Goal: Task Accomplishment & Management: Use online tool/utility

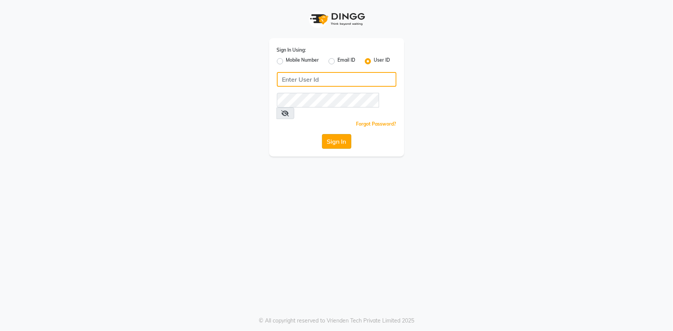
type input "E3784-01"
click at [329, 134] on button "Sign In" at bounding box center [336, 141] width 29 height 15
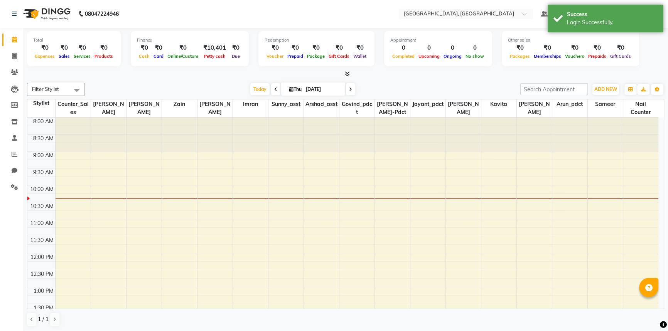
click at [348, 73] on icon at bounding box center [347, 74] width 5 height 6
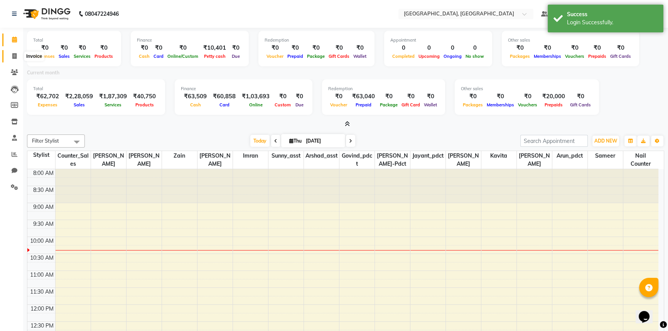
click at [18, 52] on span at bounding box center [14, 56] width 13 height 9
select select "service"
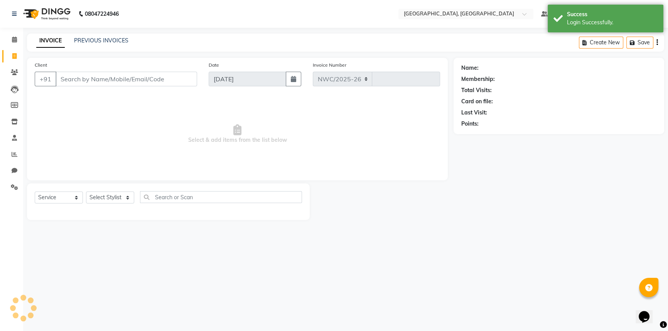
select select "8574"
type input "3147"
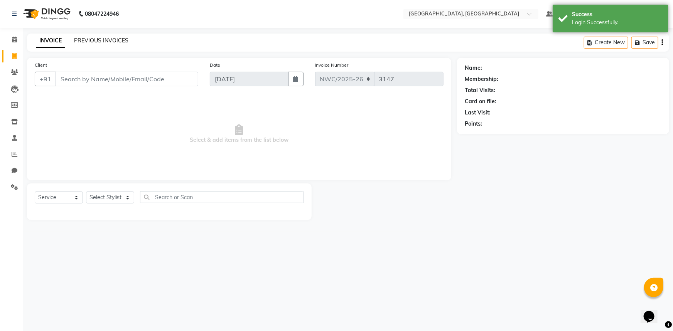
click at [106, 39] on link "PREVIOUS INVOICES" at bounding box center [101, 40] width 54 height 7
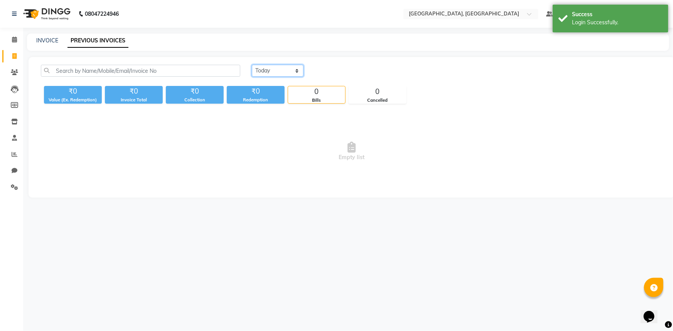
click at [280, 70] on select "Today Yesterday Custom Range" at bounding box center [278, 71] width 52 height 12
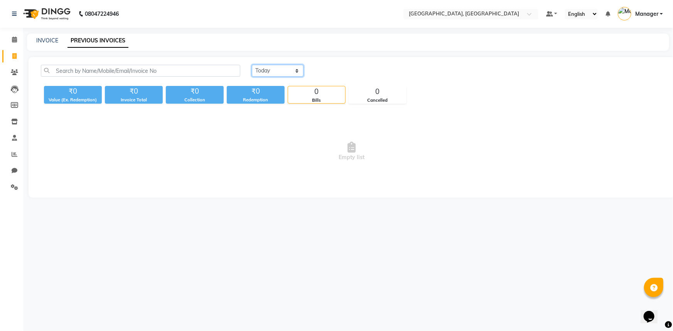
select select "yesterday"
click at [252, 65] on select "Today Yesterday Custom Range" at bounding box center [278, 71] width 52 height 12
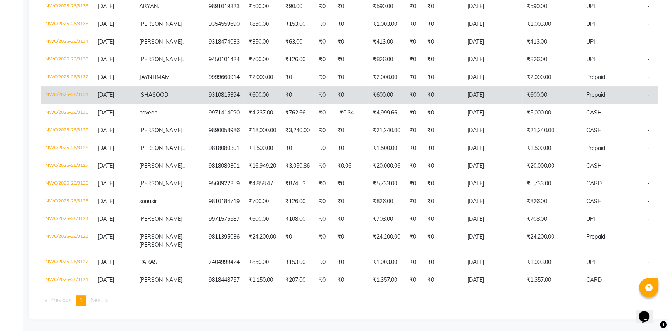
scroll to position [350, 0]
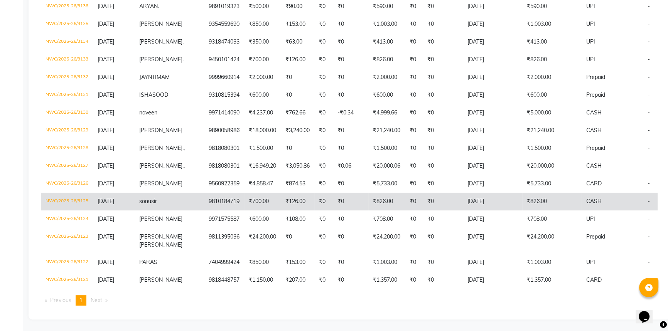
click at [58, 199] on td "NWC/2025-26/3125" at bounding box center [67, 202] width 52 height 18
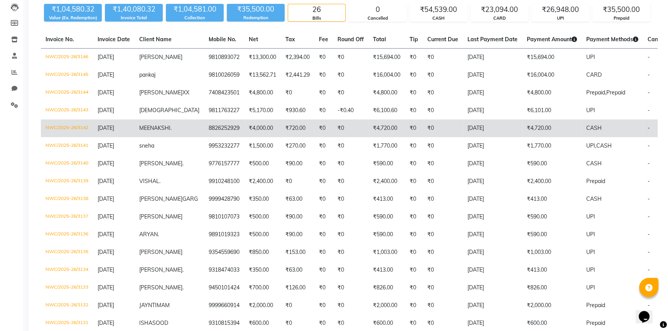
scroll to position [70, 0]
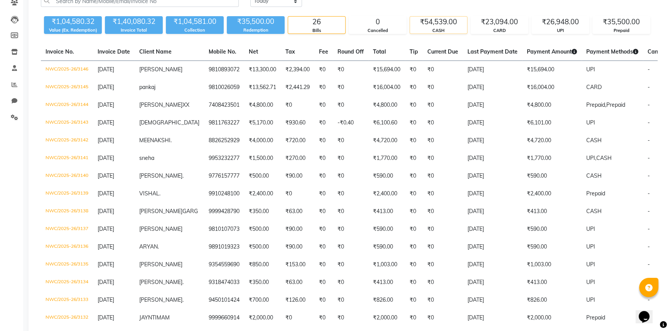
click at [444, 18] on div "₹54,539.00" at bounding box center [438, 22] width 57 height 11
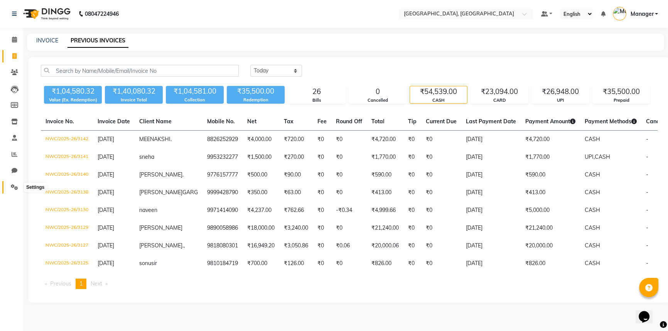
click at [15, 184] on icon at bounding box center [14, 187] width 7 height 6
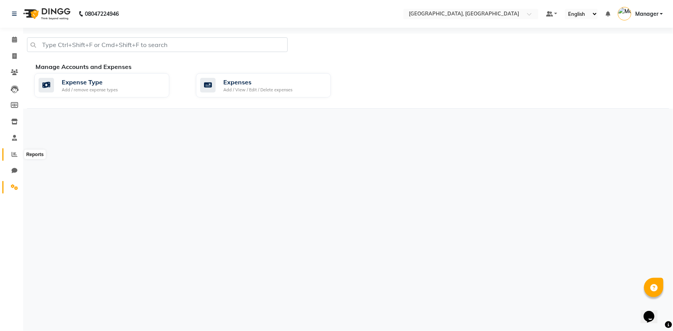
click at [16, 155] on icon at bounding box center [15, 154] width 6 height 6
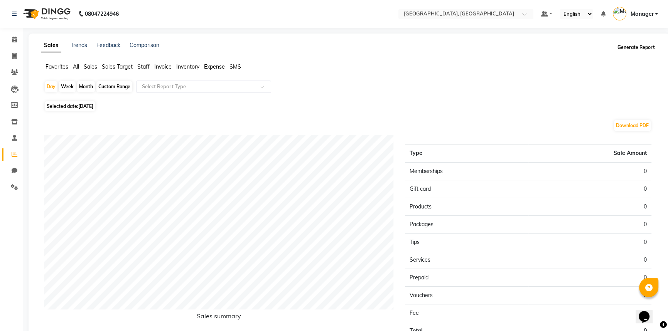
click at [625, 49] on button "Generate Report" at bounding box center [635, 47] width 41 height 11
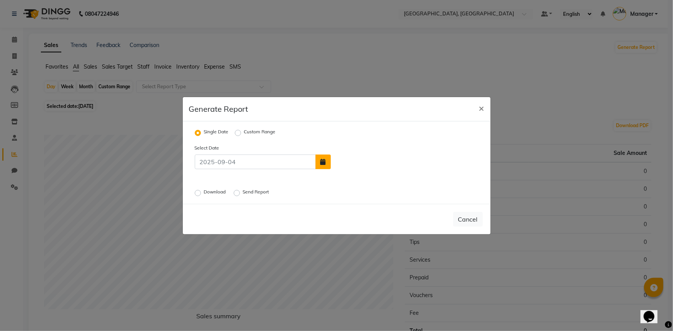
click at [325, 162] on icon "button" at bounding box center [322, 162] width 5 height 6
select select "9"
select select "2025"
click at [363, 144] on div "3" at bounding box center [364, 143] width 12 height 12
type input "[DATE]"
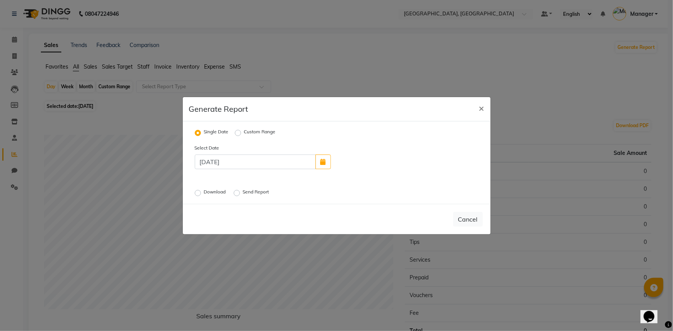
click at [204, 195] on label "Download" at bounding box center [216, 193] width 24 height 9
click at [198, 195] on input "Download" at bounding box center [198, 192] width 5 height 5
radio input "true"
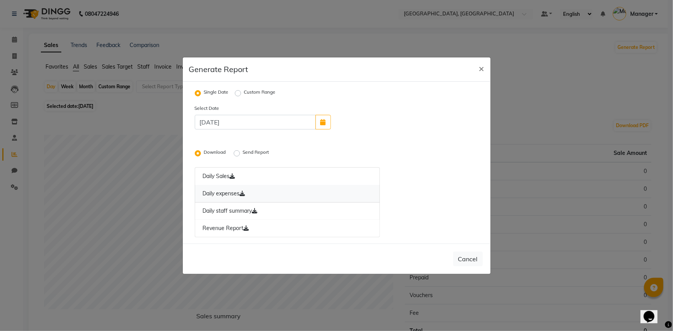
click at [245, 192] on icon at bounding box center [242, 193] width 5 height 5
click at [480, 66] on span "×" at bounding box center [481, 68] width 5 height 12
radio input "false"
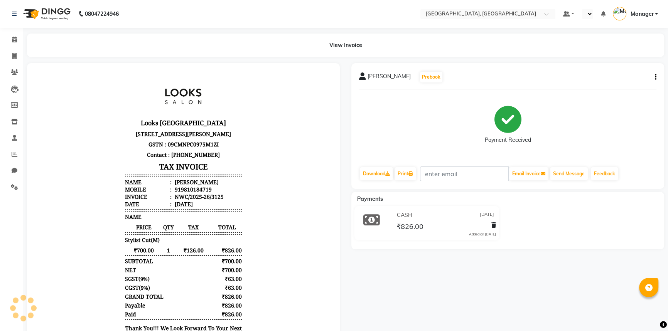
select select "en"
